Goal: Information Seeking & Learning: Learn about a topic

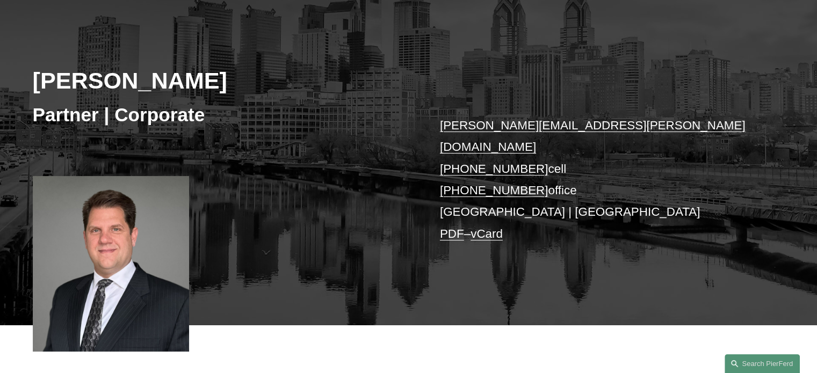
scroll to position [54, 0]
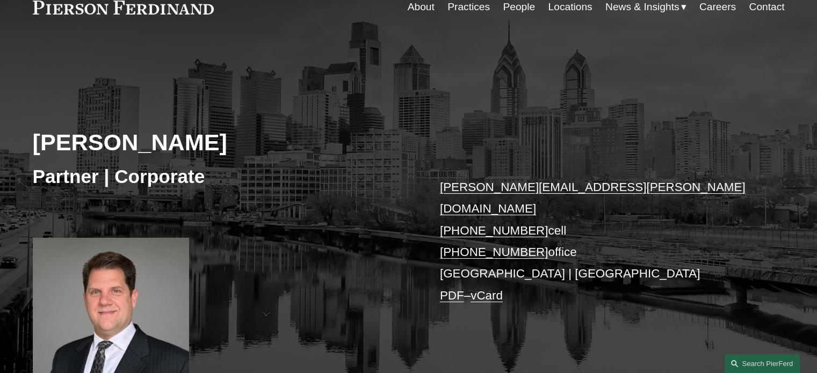
click at [466, 5] on link "Practices" at bounding box center [469, 7] width 42 height 20
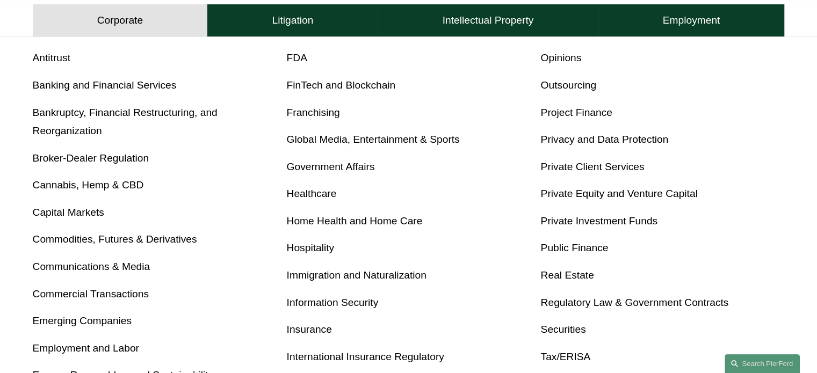
scroll to position [537, 0]
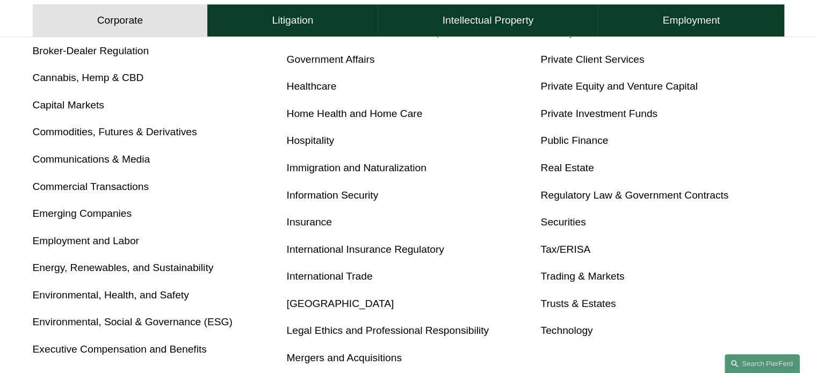
click at [315, 222] on link "Insurance" at bounding box center [309, 222] width 45 height 11
click at [84, 240] on link "Employment and Labor" at bounding box center [86, 240] width 106 height 11
click at [294, 14] on h4 "Litigation" at bounding box center [292, 20] width 41 height 13
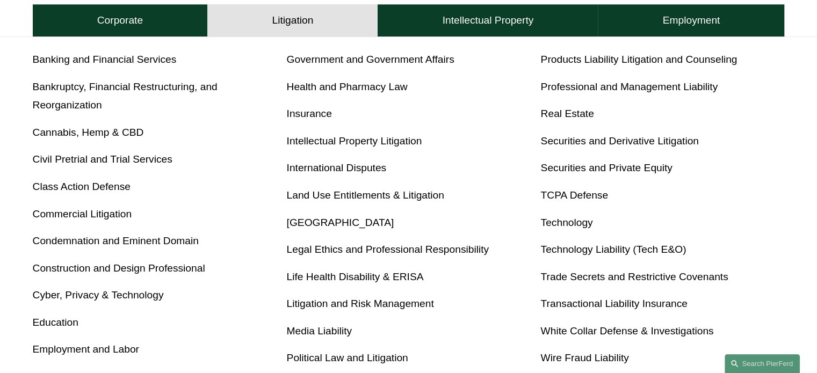
scroll to position [492, 0]
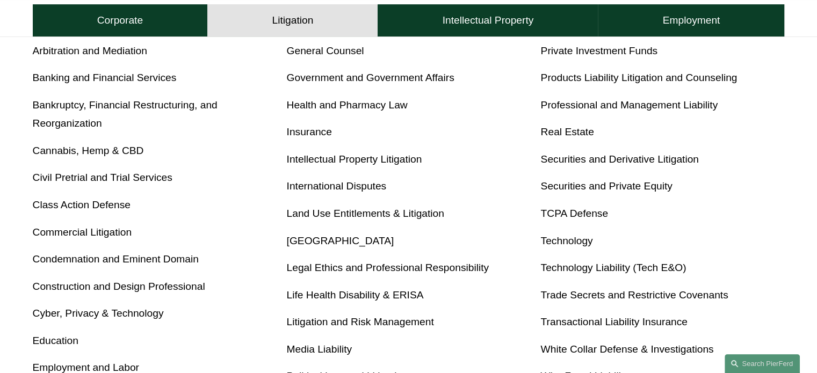
click at [324, 236] on link "[GEOGRAPHIC_DATA]" at bounding box center [340, 240] width 107 height 11
click at [117, 13] on button "Corporate" at bounding box center [120, 20] width 175 height 32
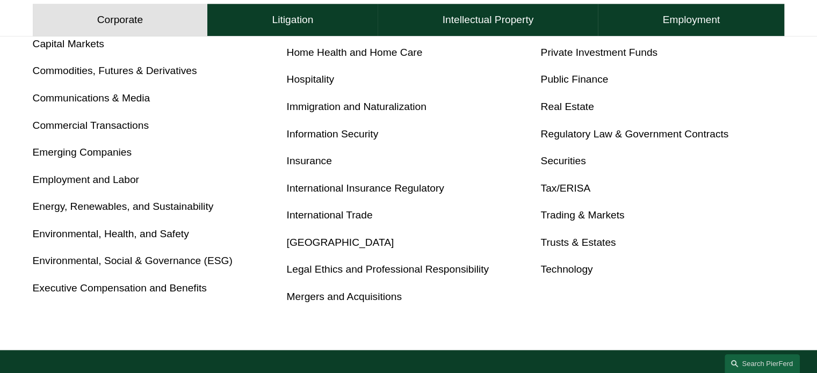
scroll to position [599, 0]
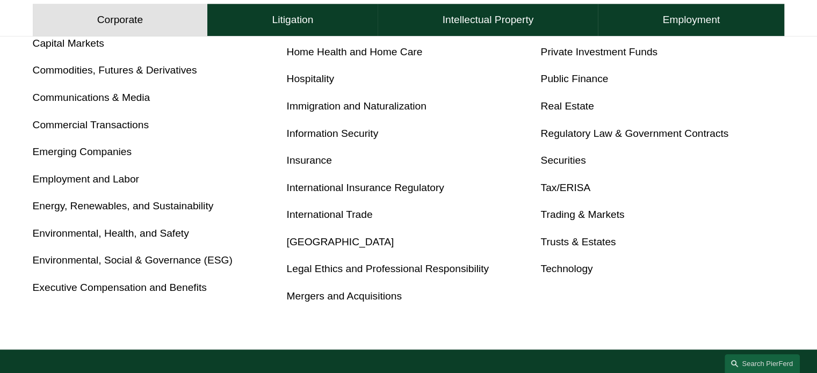
click at [333, 238] on link "Latin America" at bounding box center [340, 241] width 107 height 11
click at [335, 215] on link "International Trade" at bounding box center [330, 214] width 86 height 11
click at [301, 18] on h4 "Litigation" at bounding box center [292, 20] width 41 height 13
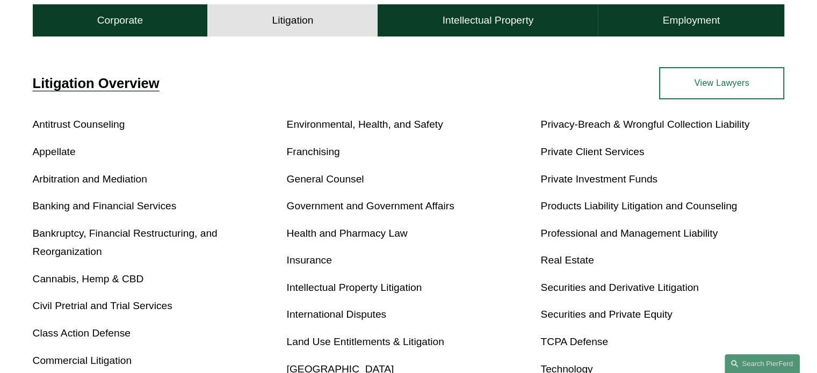
scroll to position [492, 0]
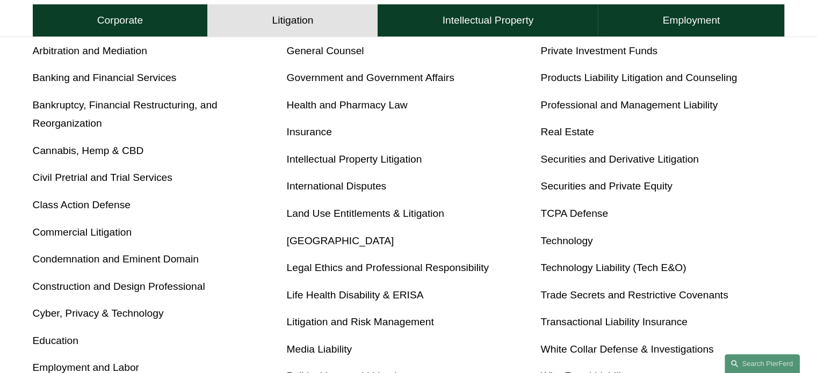
click at [362, 182] on link "International Disputes" at bounding box center [337, 186] width 100 height 11
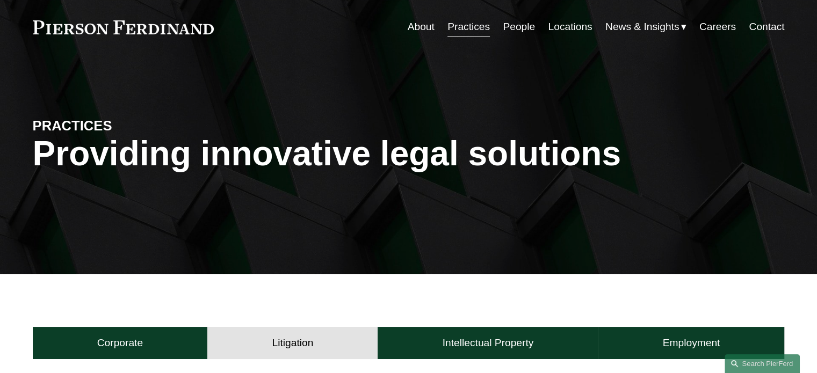
scroll to position [0, 0]
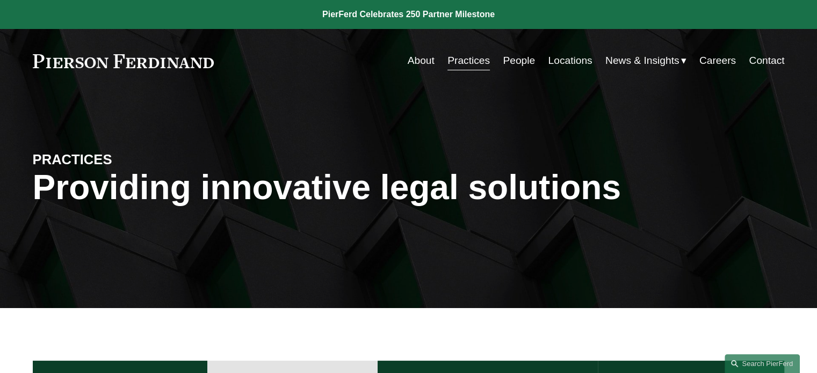
click at [518, 59] on link "People" at bounding box center [519, 61] width 32 height 20
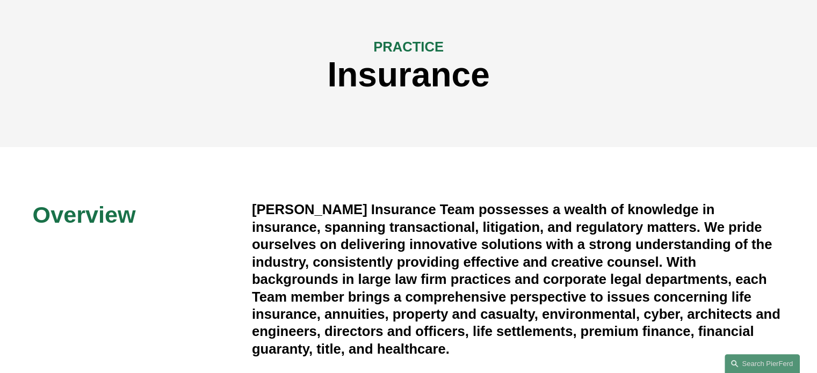
scroll to position [107, 0]
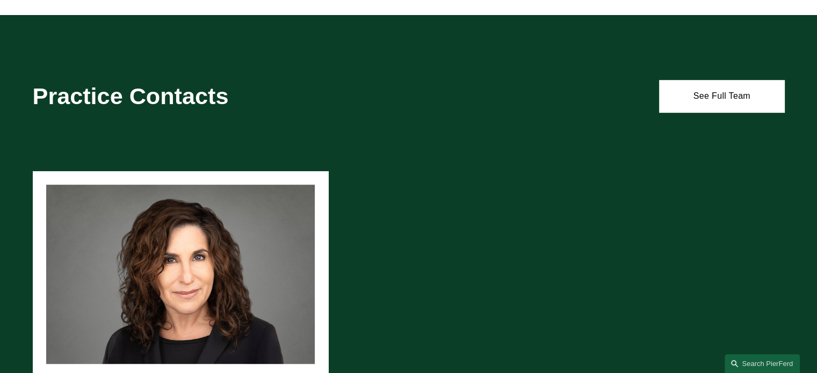
scroll to position [752, 0]
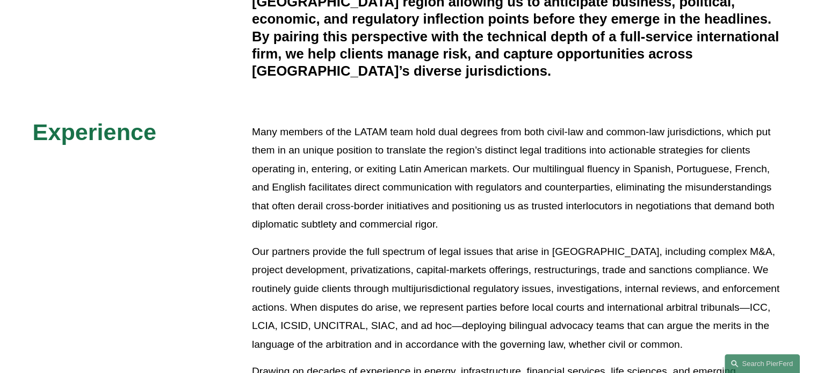
scroll to position [376, 0]
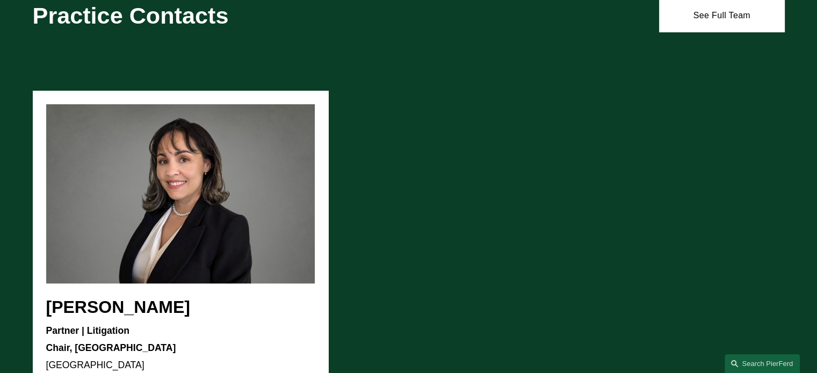
scroll to position [860, 0]
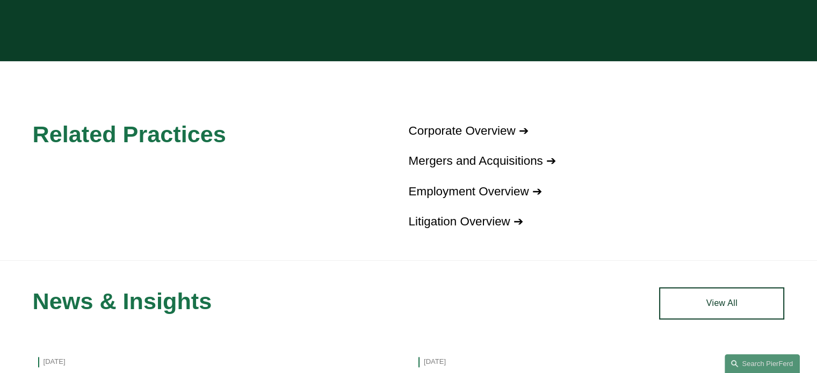
scroll to position [1129, 0]
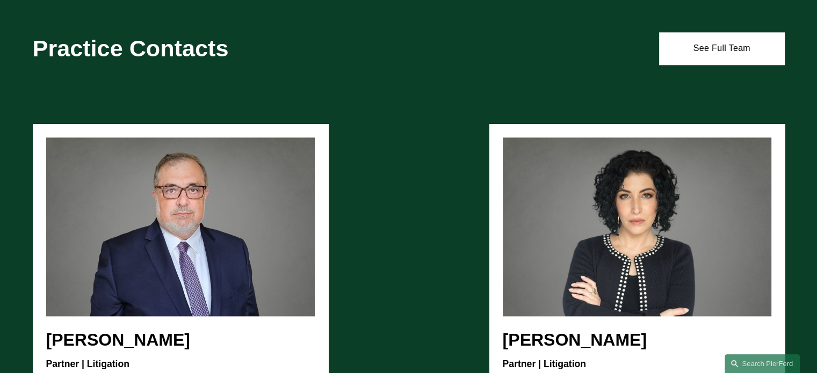
scroll to position [1343, 0]
